Goal: Information Seeking & Learning: Learn about a topic

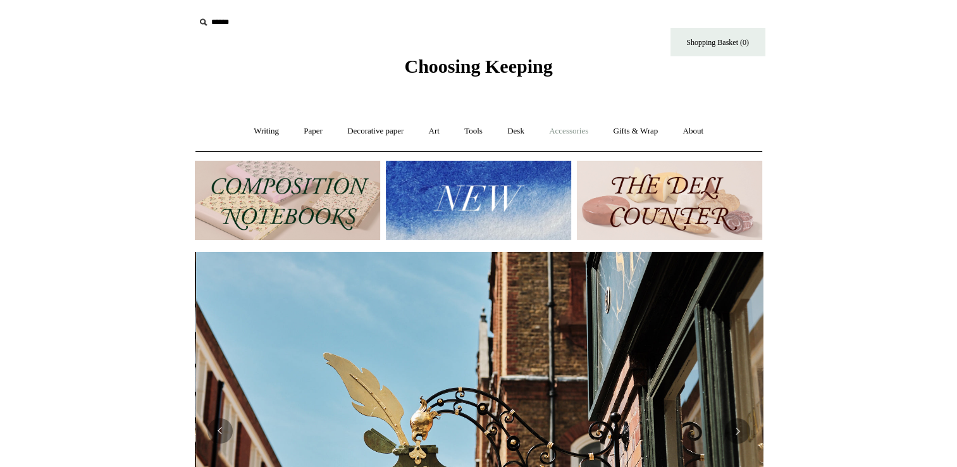
scroll to position [0, 568]
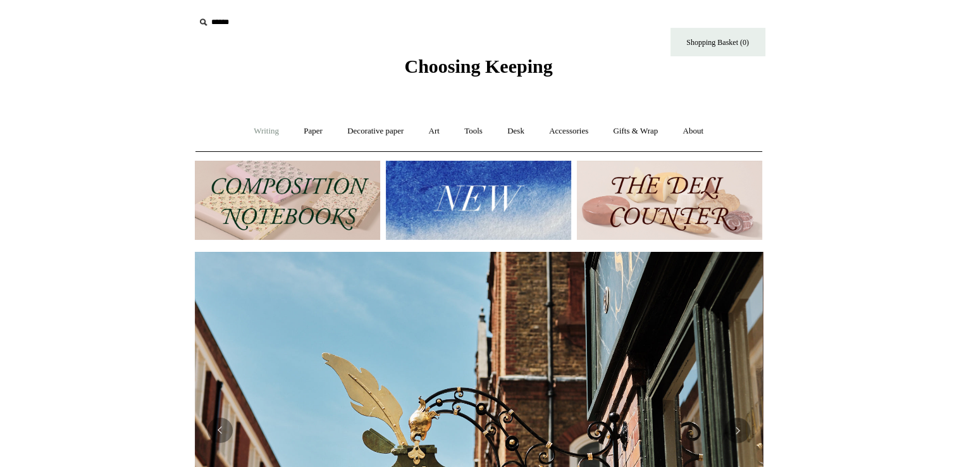
click at [257, 127] on link "Writing +" at bounding box center [266, 132] width 48 height 34
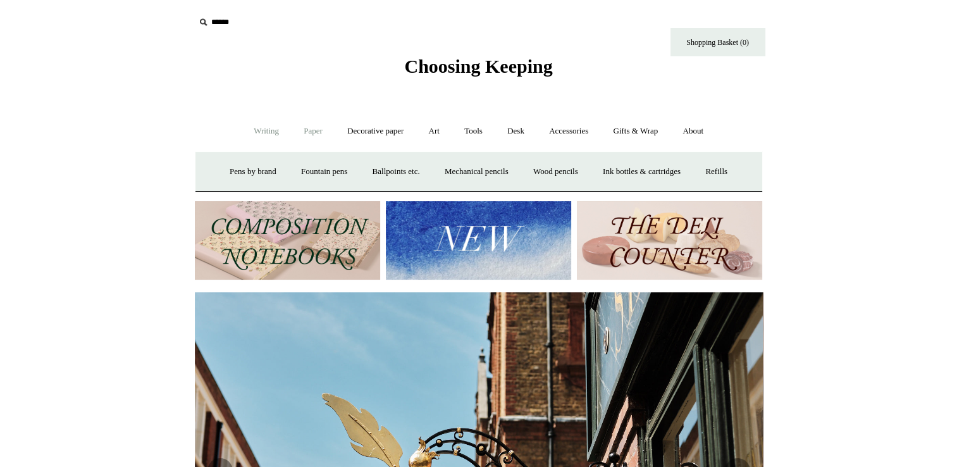
click at [313, 132] on link "Paper +" at bounding box center [313, 132] width 42 height 34
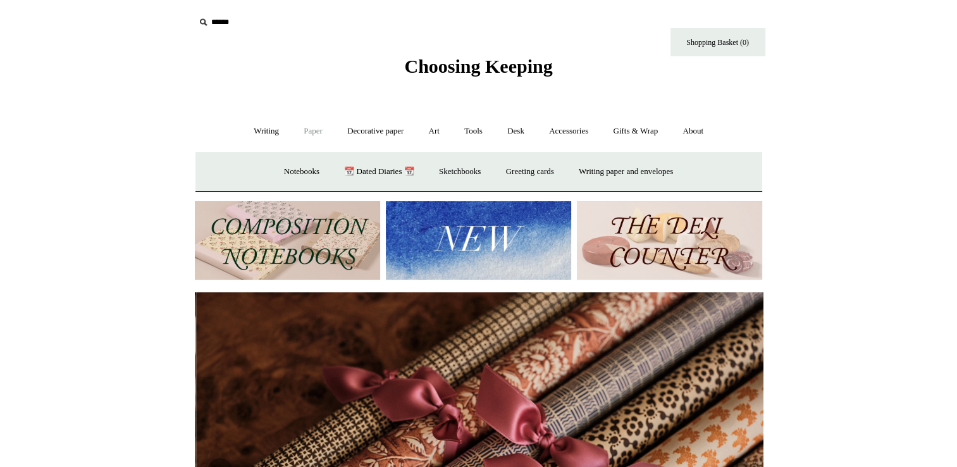
scroll to position [0, 1136]
click at [291, 171] on link "Notebooks +" at bounding box center [302, 172] width 58 height 34
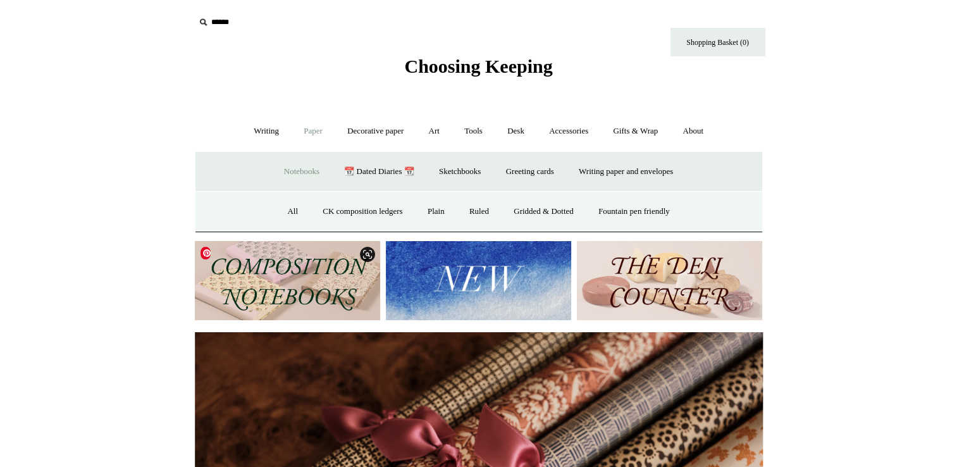
click at [304, 268] on img at bounding box center [287, 280] width 185 height 79
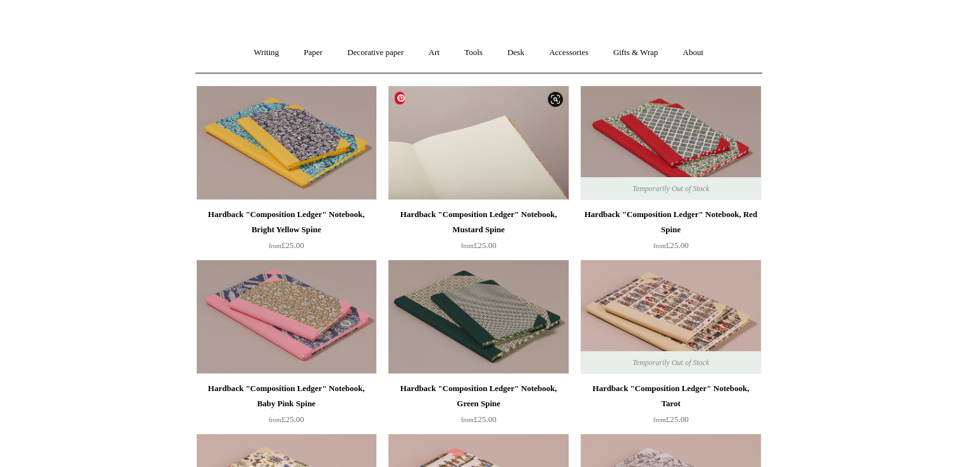
scroll to position [190, 0]
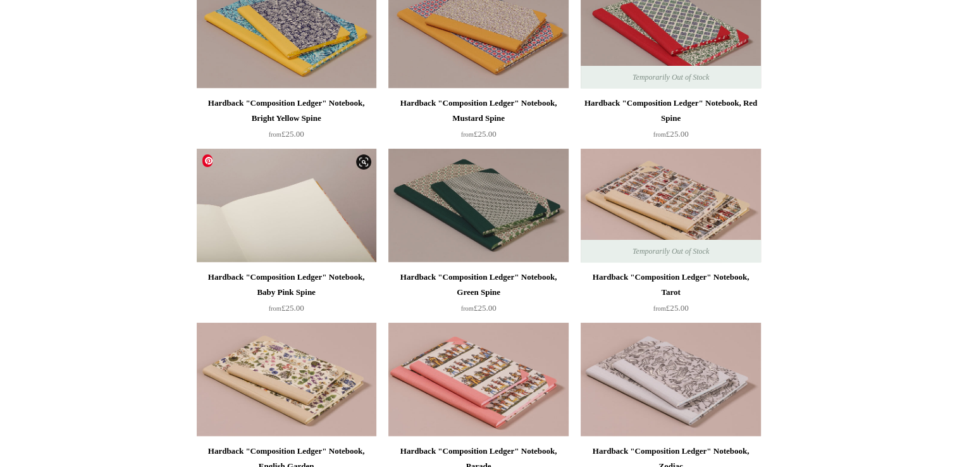
click at [266, 202] on img at bounding box center [287, 206] width 180 height 114
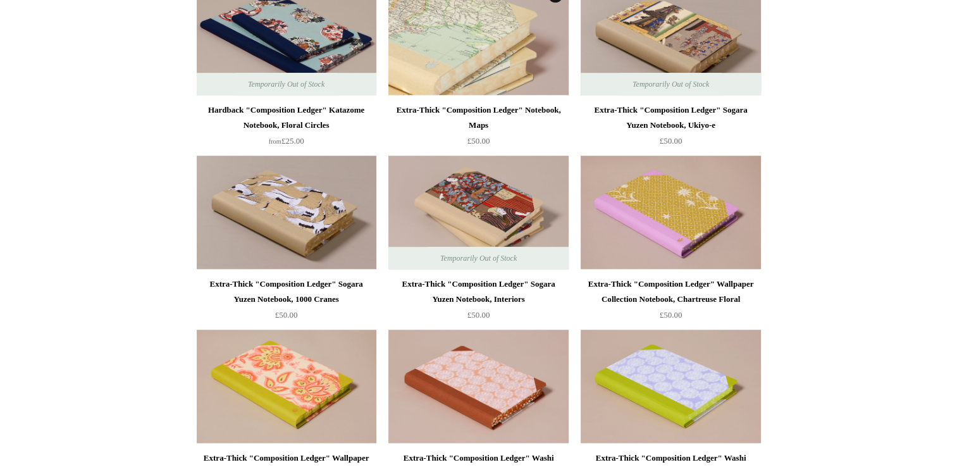
scroll to position [886, 0]
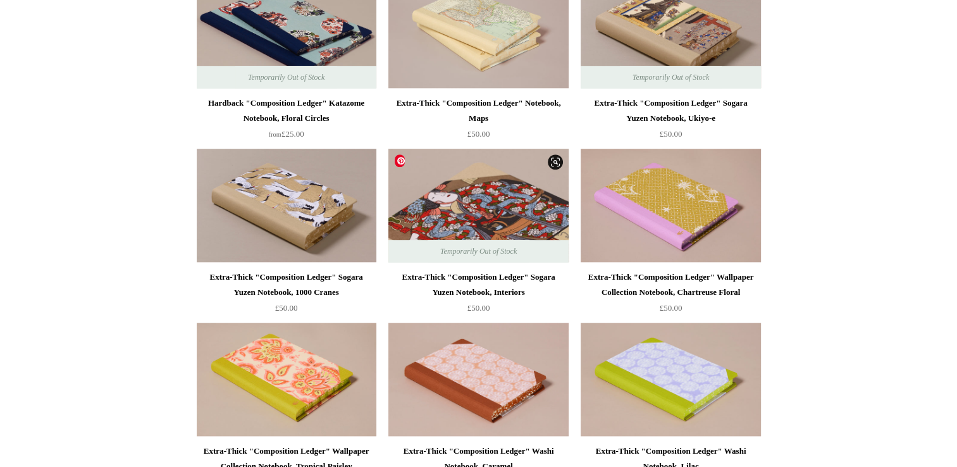
click at [485, 187] on img at bounding box center [478, 206] width 180 height 114
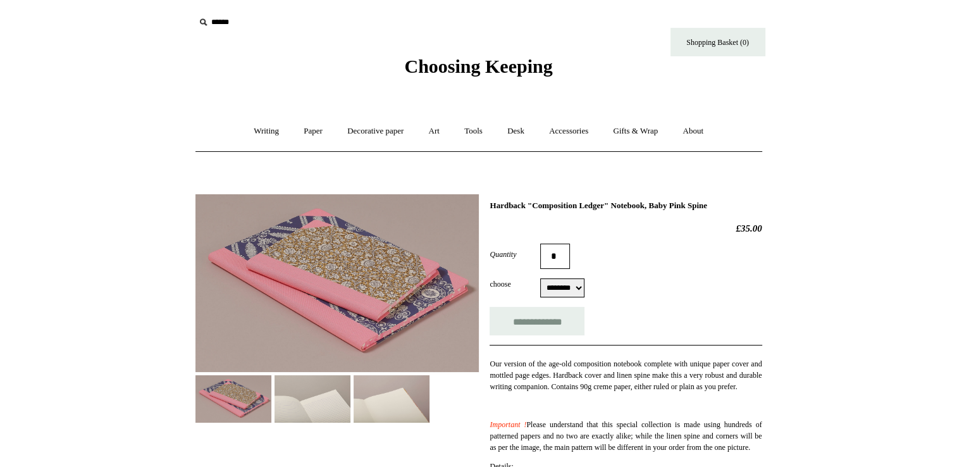
click at [585, 289] on select "******** ******** ******** ********" at bounding box center [562, 287] width 44 height 19
select select "********"
click at [540, 278] on select "******** ******** ******** ********" at bounding box center [562, 287] width 44 height 19
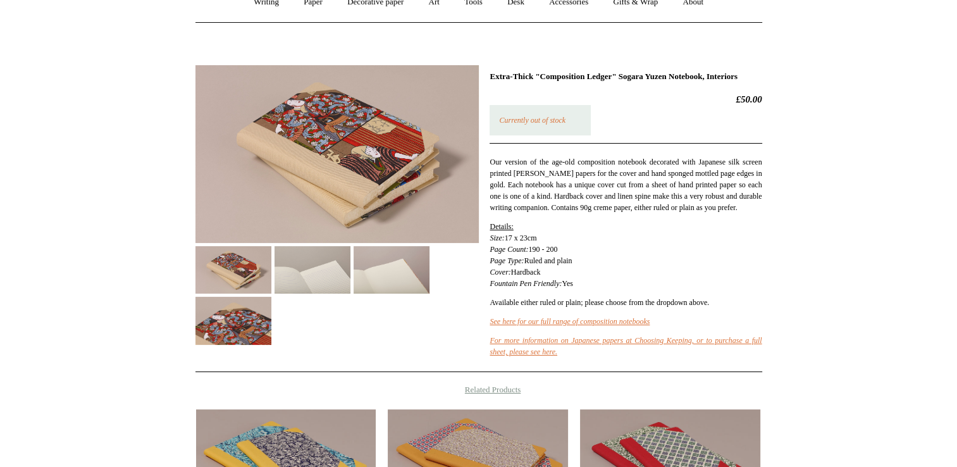
scroll to position [63, 0]
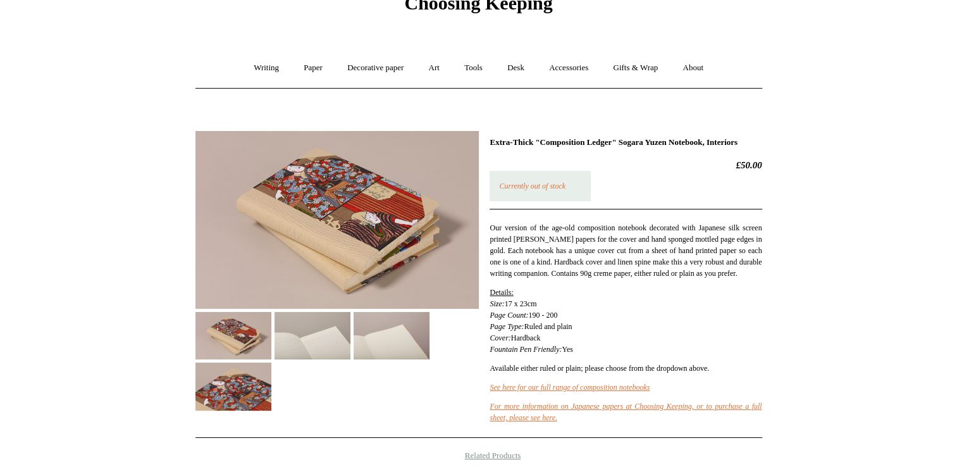
click at [313, 337] on img at bounding box center [313, 335] width 76 height 47
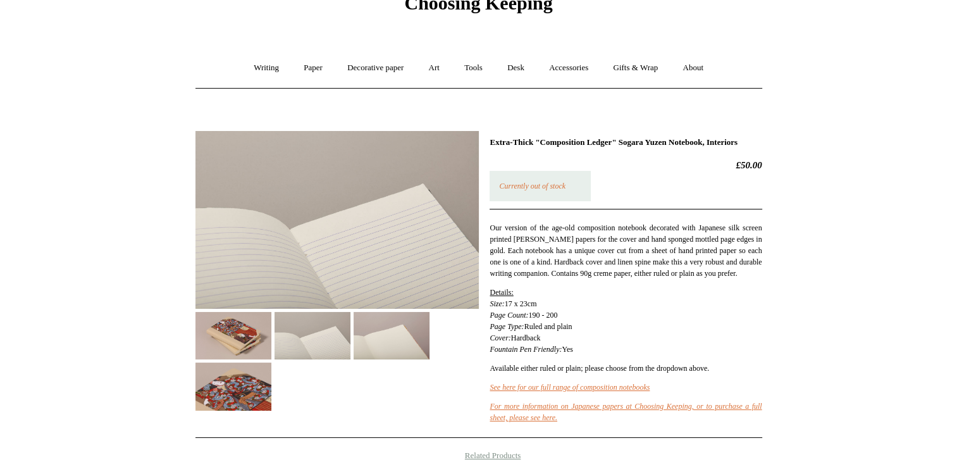
click at [378, 339] on img at bounding box center [392, 335] width 76 height 47
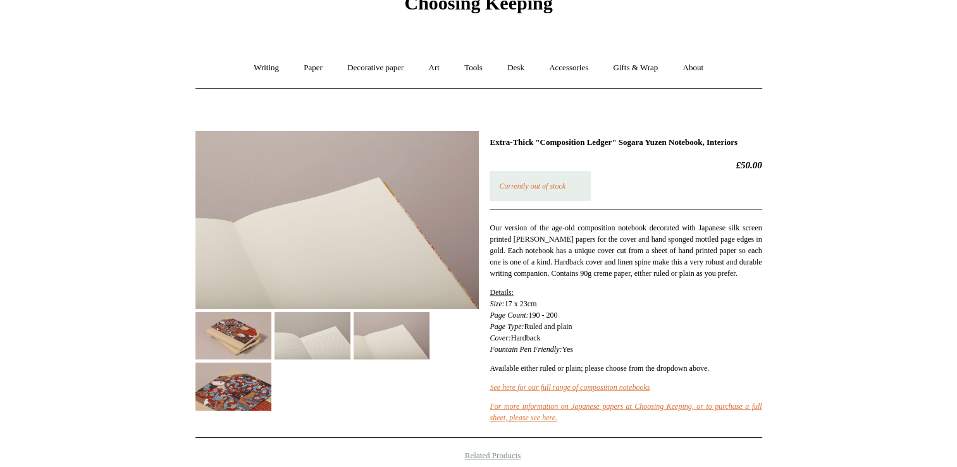
click at [309, 410] on div "Extra-Thick "Composition Ledger" Sogara Yuzen Notebook, Interiors £50.00 Curren…" at bounding box center [479, 279] width 567 height 317
click at [271, 397] on img at bounding box center [234, 386] width 76 height 47
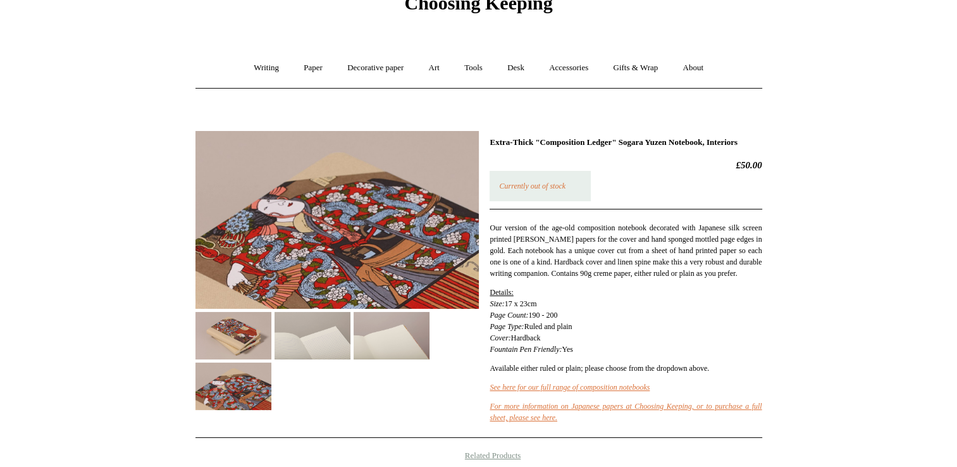
click at [212, 345] on img at bounding box center [234, 335] width 76 height 47
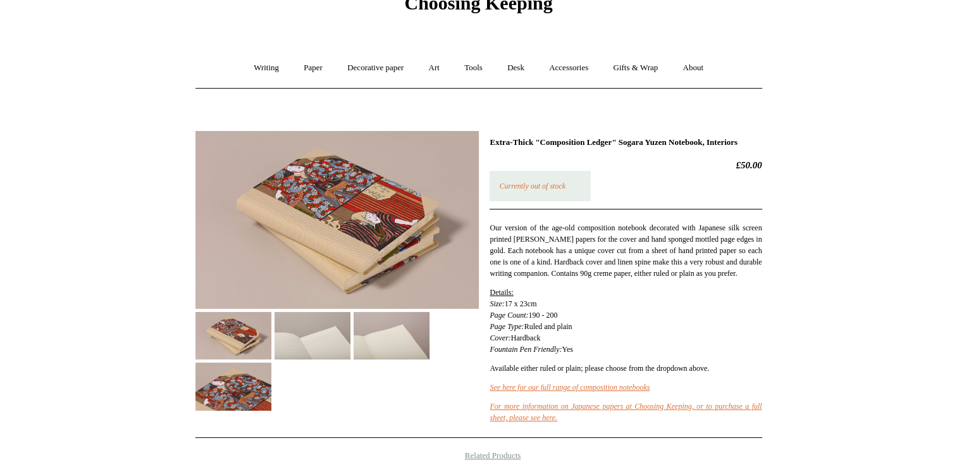
drag, startPoint x: 729, startPoint y: 177, endPoint x: 762, endPoint y: 175, distance: 33.6
click at [762, 175] on div "Previous / Next 1" at bounding box center [479, 381] width 633 height 521
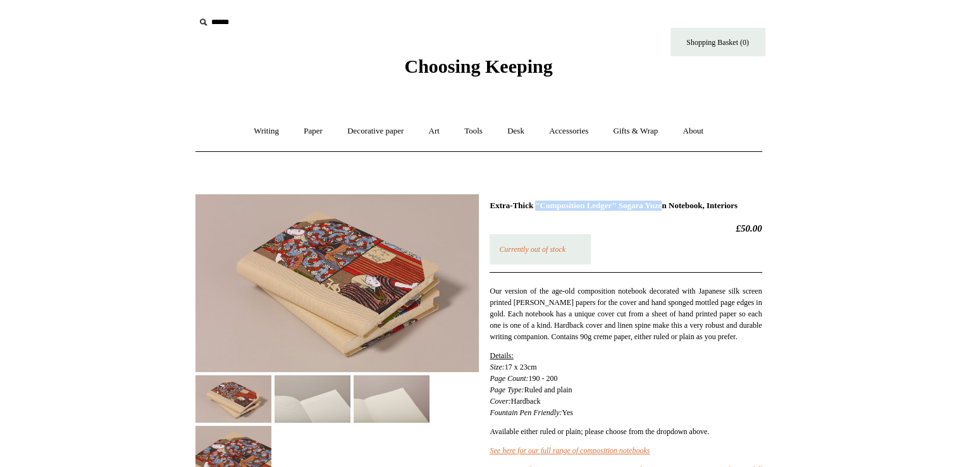
drag, startPoint x: 490, startPoint y: 205, endPoint x: 637, endPoint y: 205, distance: 146.8
click at [637, 205] on h1 "Extra-Thick "Composition Ledger" Sogara Yuzen Notebook, Interiors" at bounding box center [626, 206] width 272 height 10
